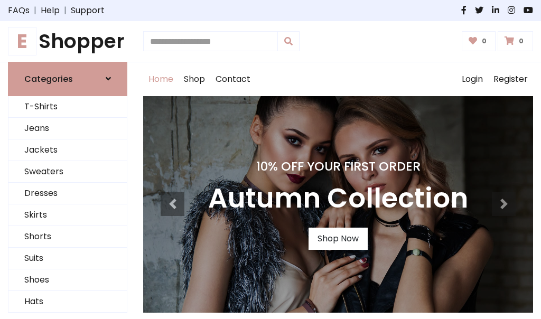
click at [271, 160] on h4 "10% Off Your First Order" at bounding box center [338, 166] width 260 height 15
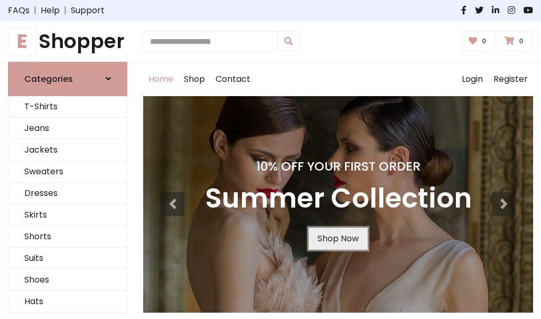
click at [338, 238] on link "Shop Now" at bounding box center [338, 239] width 59 height 22
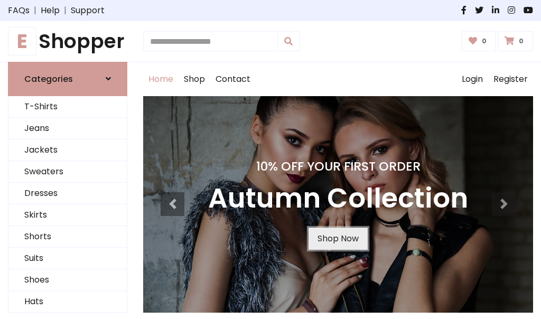
click at [338, 238] on link "Shop Now" at bounding box center [338, 239] width 59 height 22
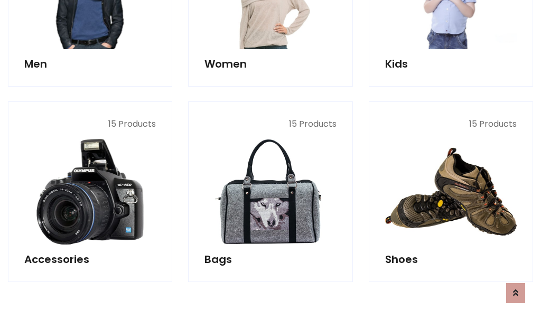
scroll to position [1054, 0]
